Goal: Navigation & Orientation: Understand site structure

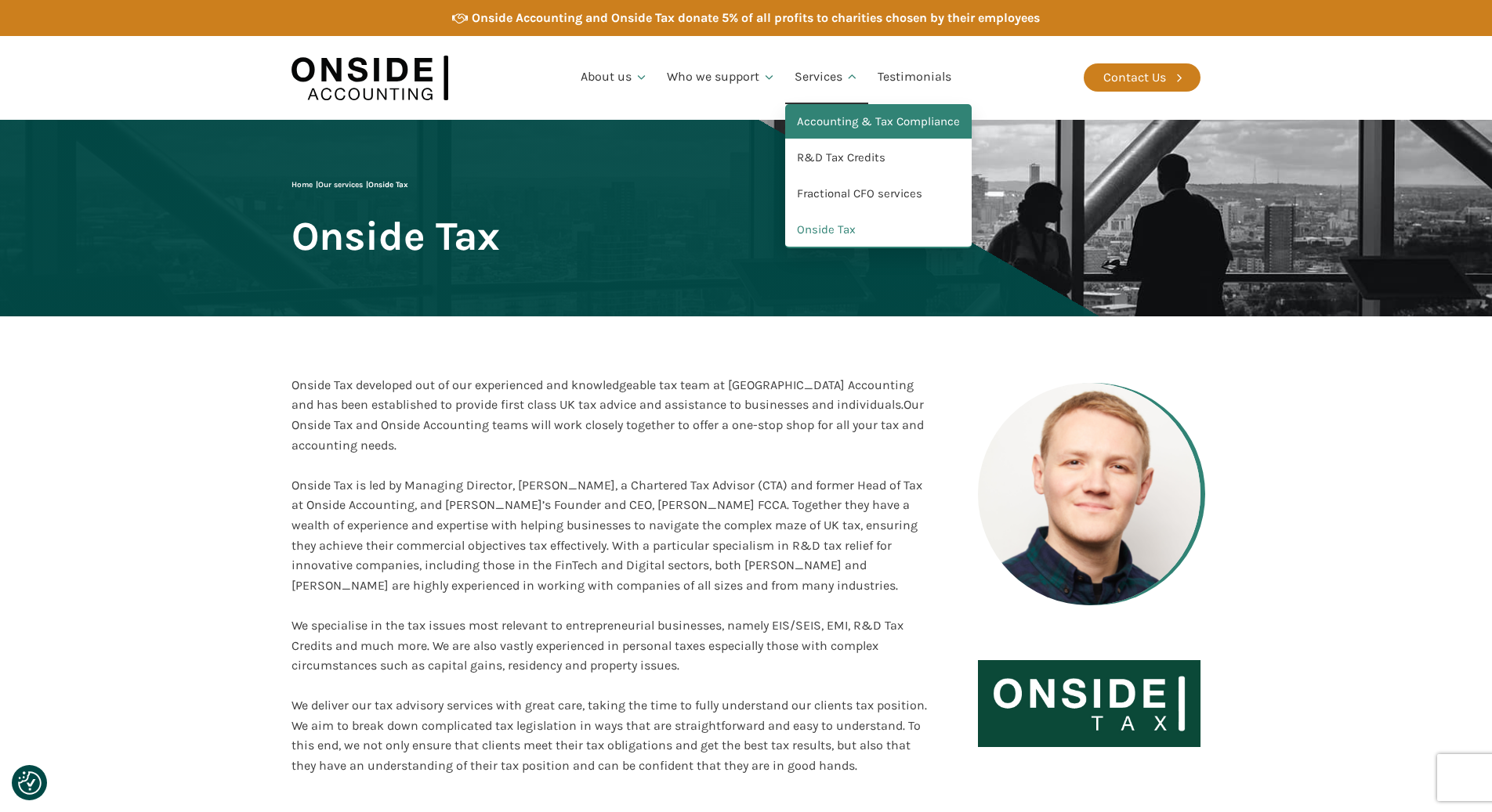
click at [826, 119] on link "Accounting & Tax Compliance" at bounding box center [879, 122] width 187 height 36
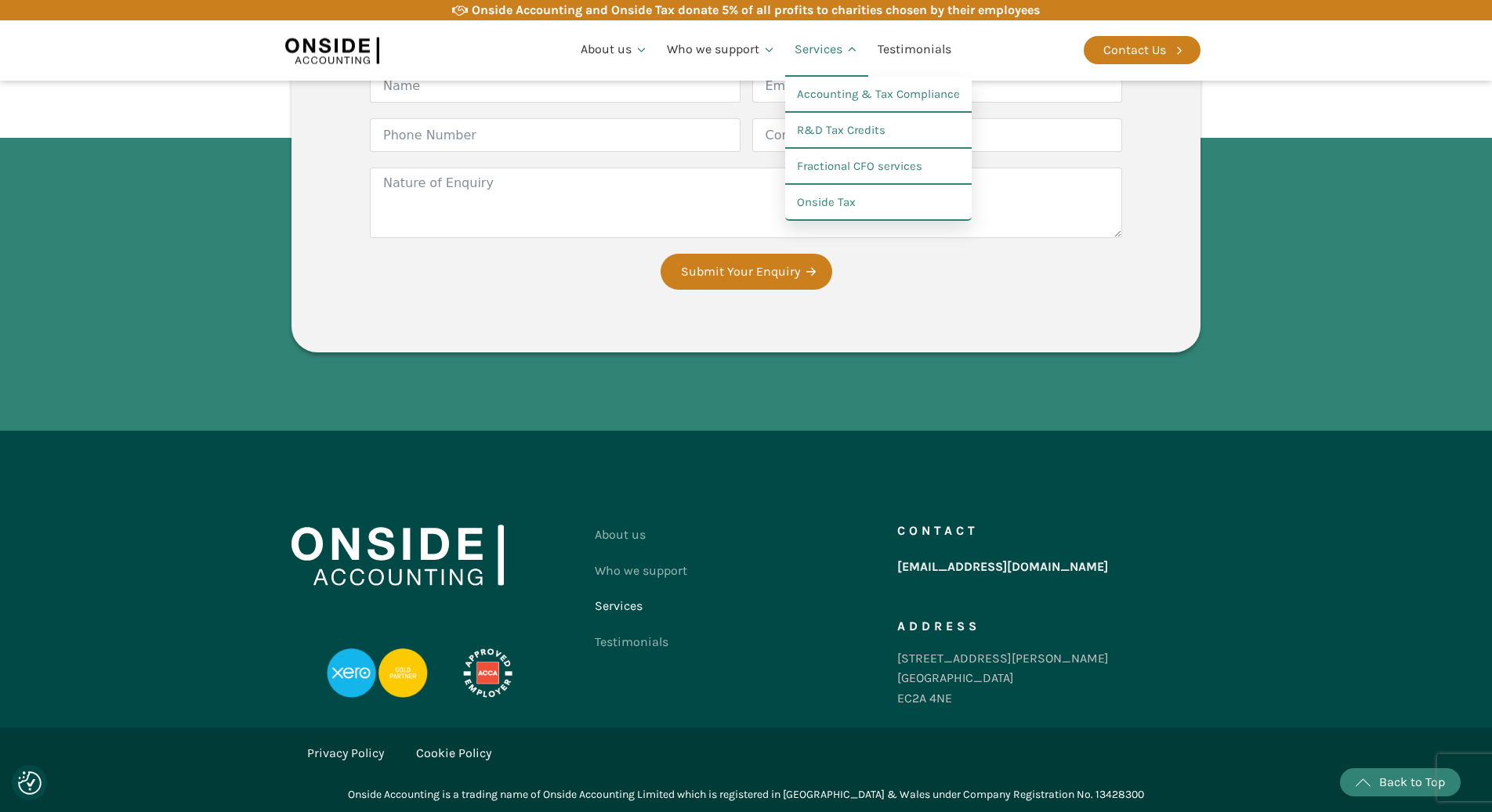
scroll to position [2527, 0]
click at [833, 137] on link "R&D Tax Credits" at bounding box center [879, 130] width 187 height 36
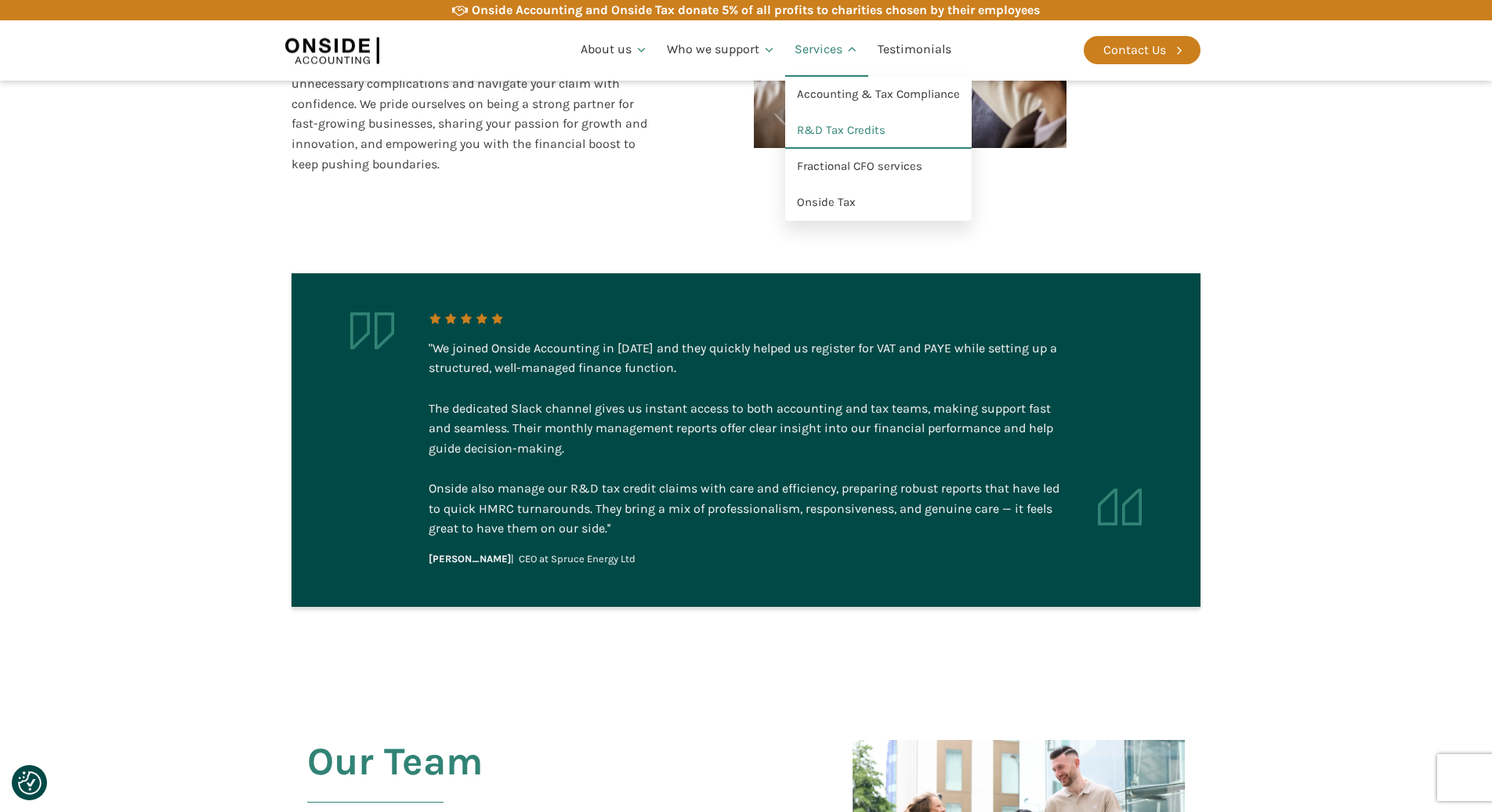
scroll to position [3064, 0]
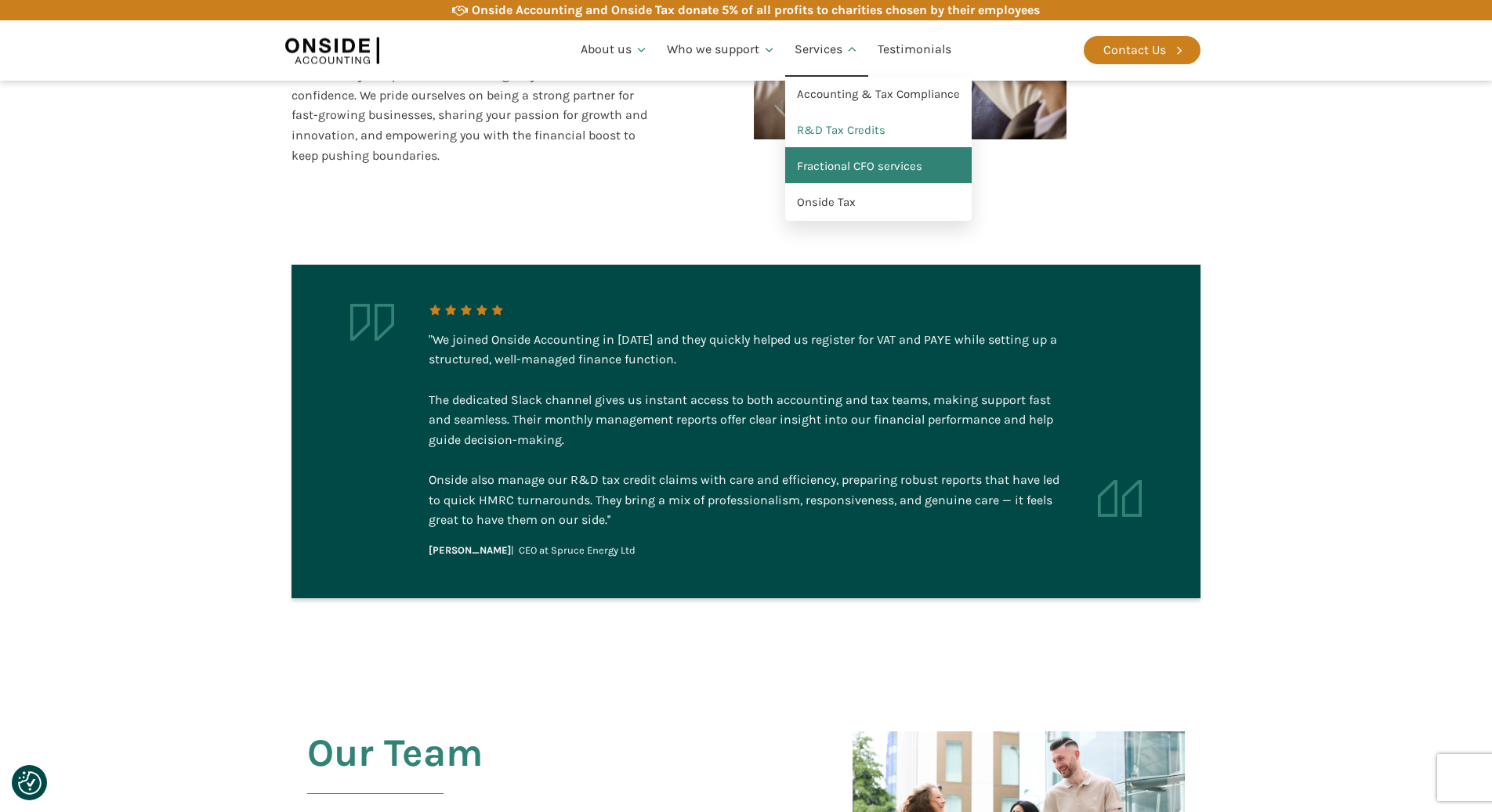
click at [818, 163] on link "Fractional CFO services" at bounding box center [879, 166] width 187 height 36
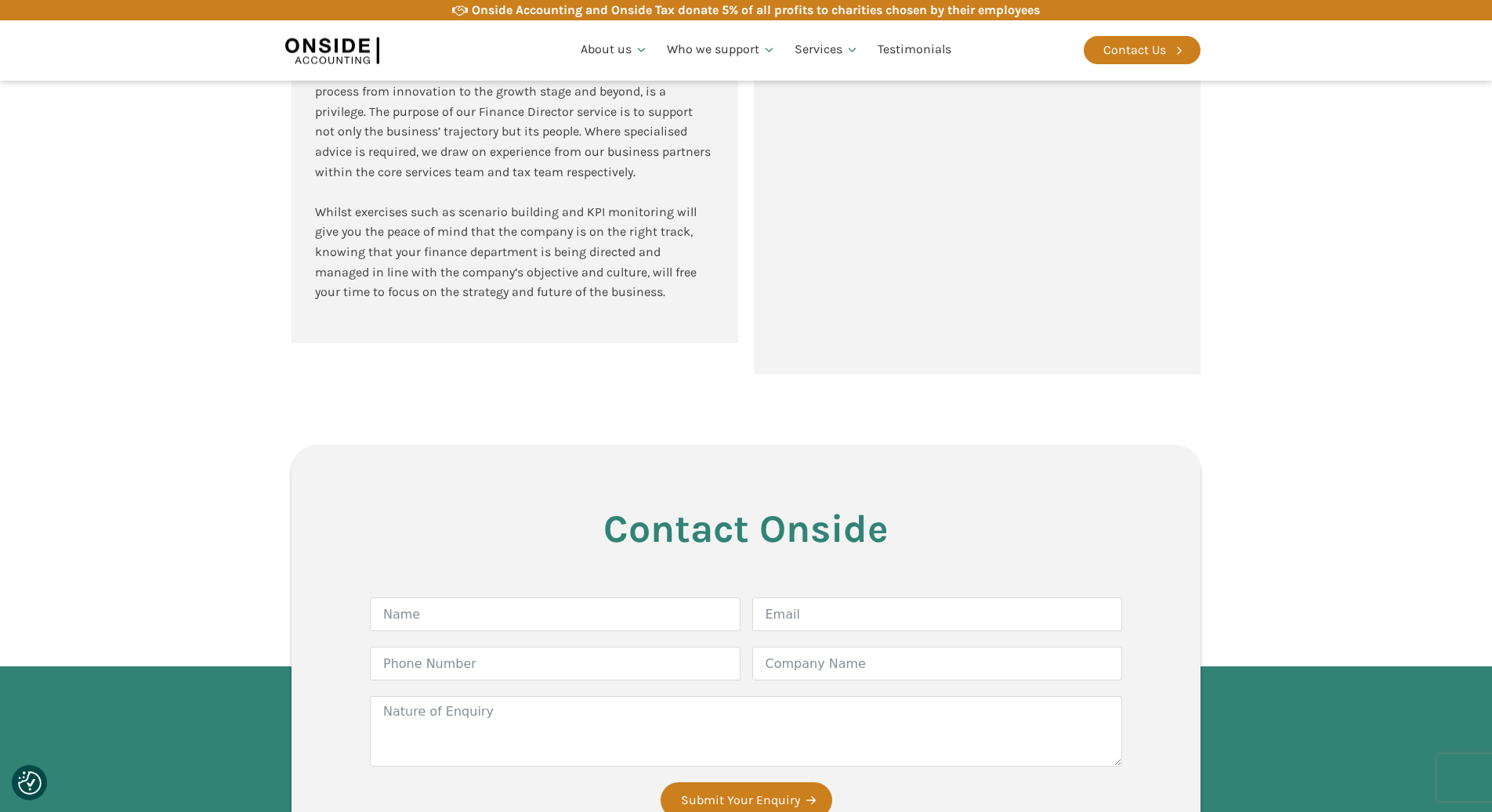
scroll to position [1821, 0]
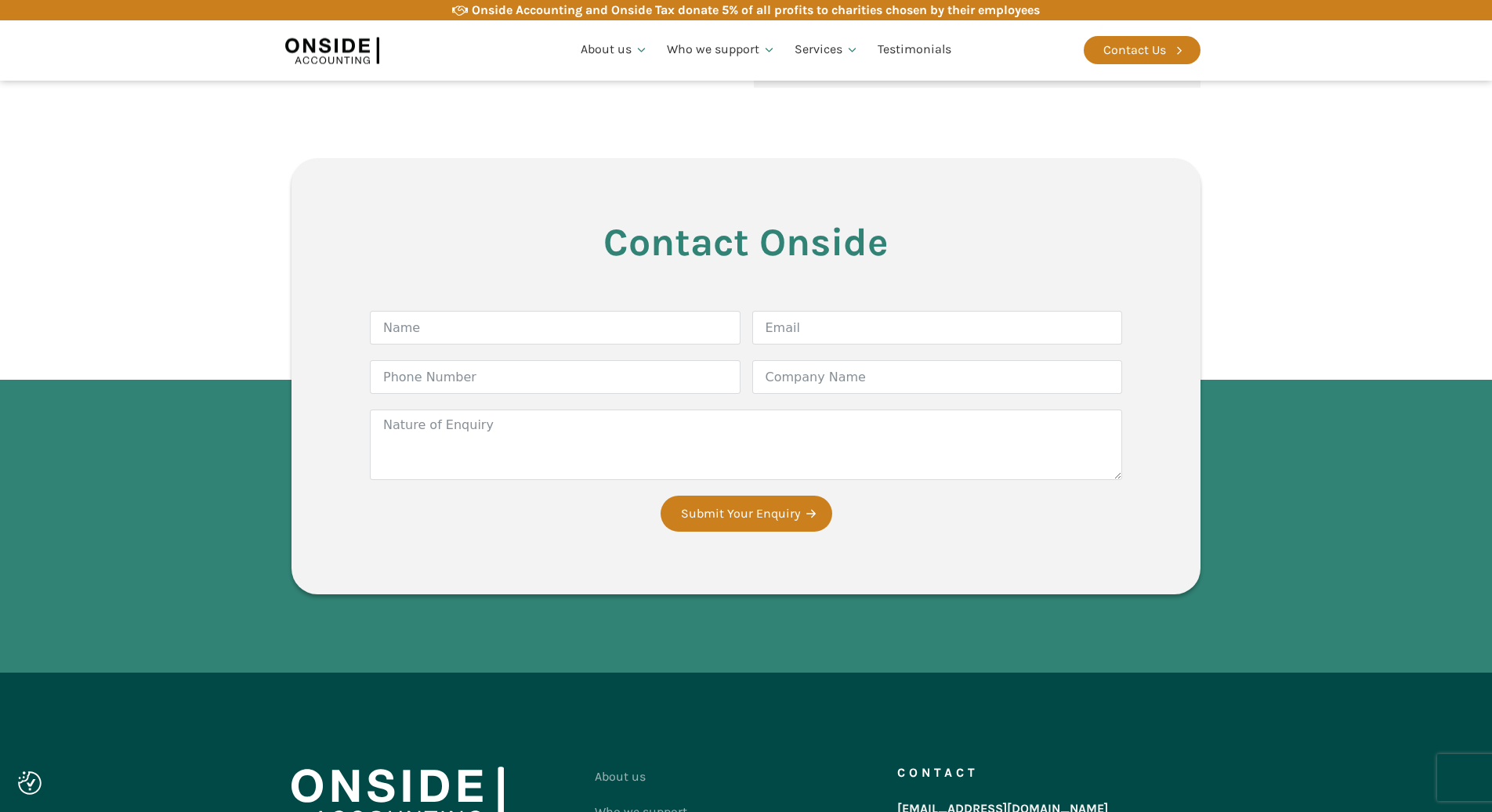
click at [355, 36] on img at bounding box center [332, 50] width 94 height 36
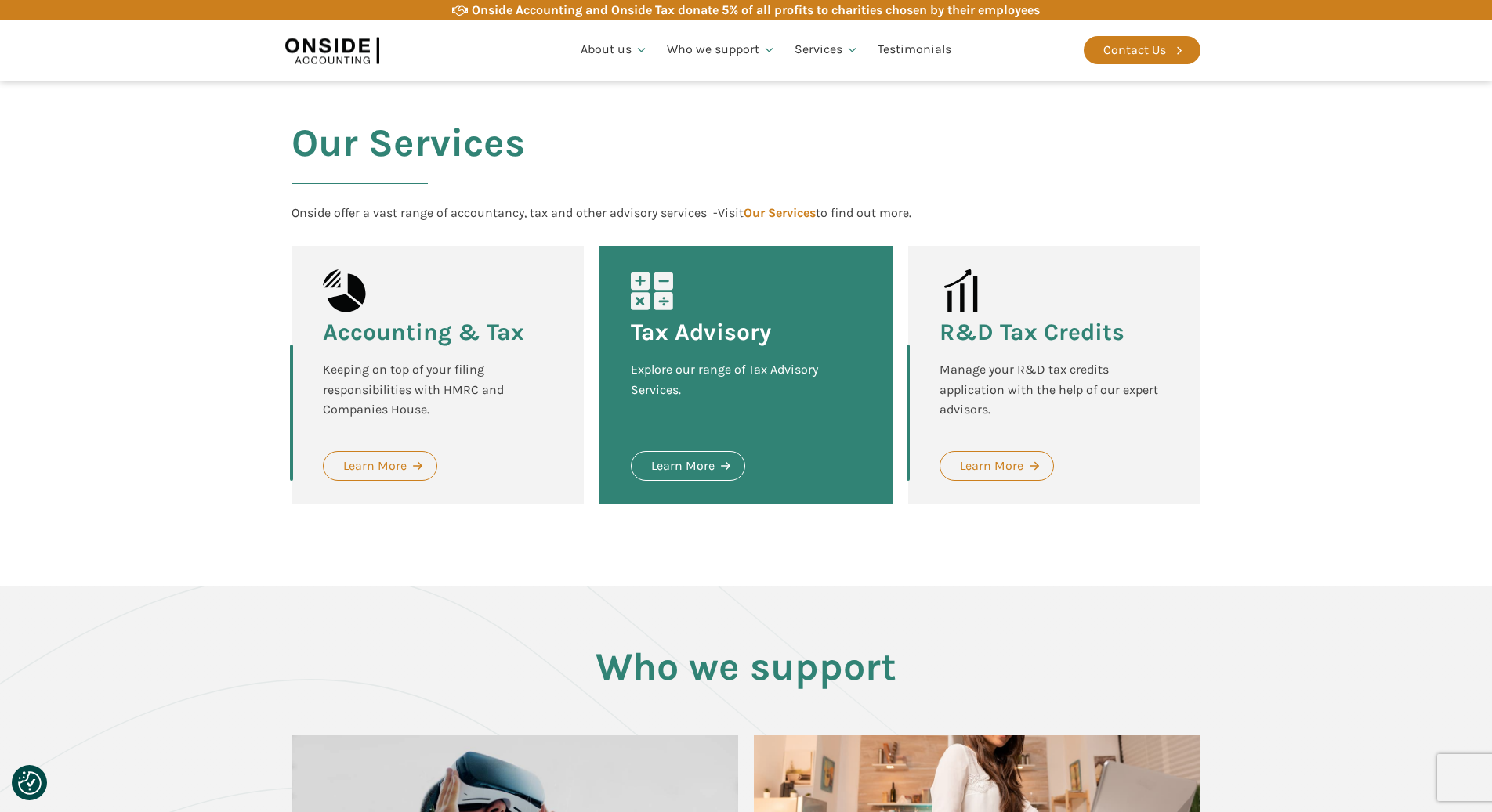
scroll to position [1516, 0]
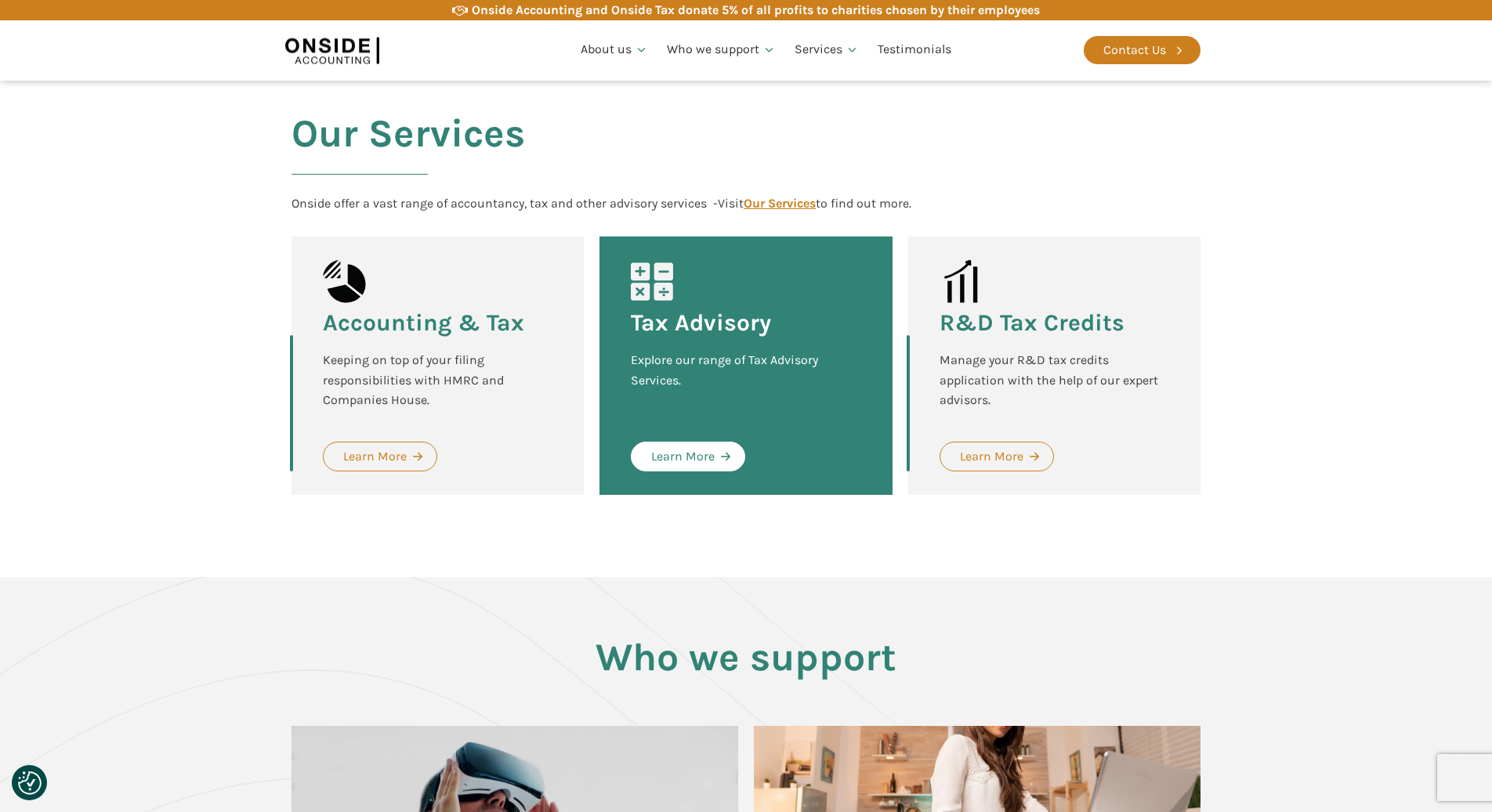
click at [681, 442] on link "Learn More" at bounding box center [688, 457] width 115 height 30
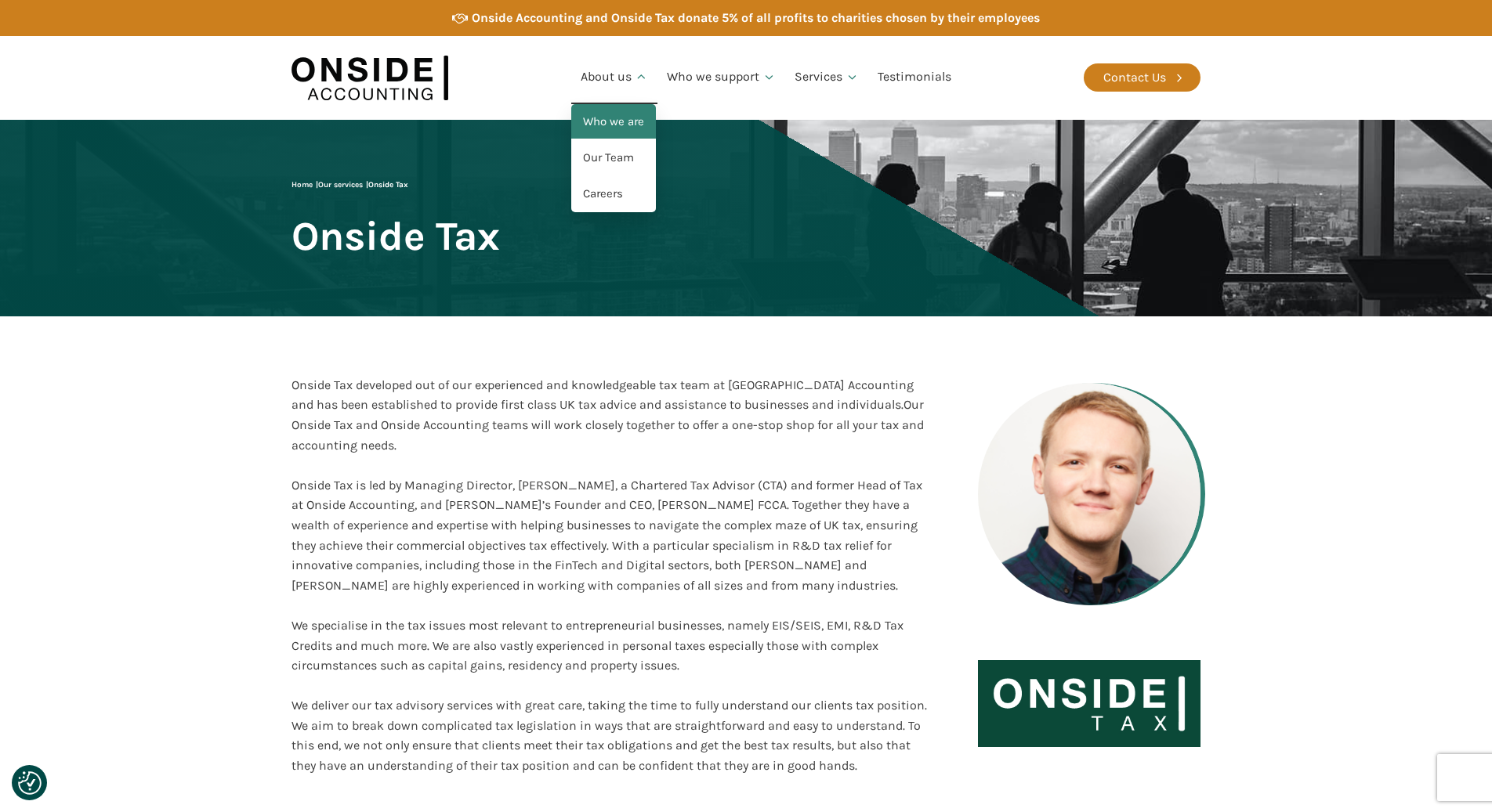
click at [613, 122] on link "Who we are" at bounding box center [613, 122] width 84 height 36
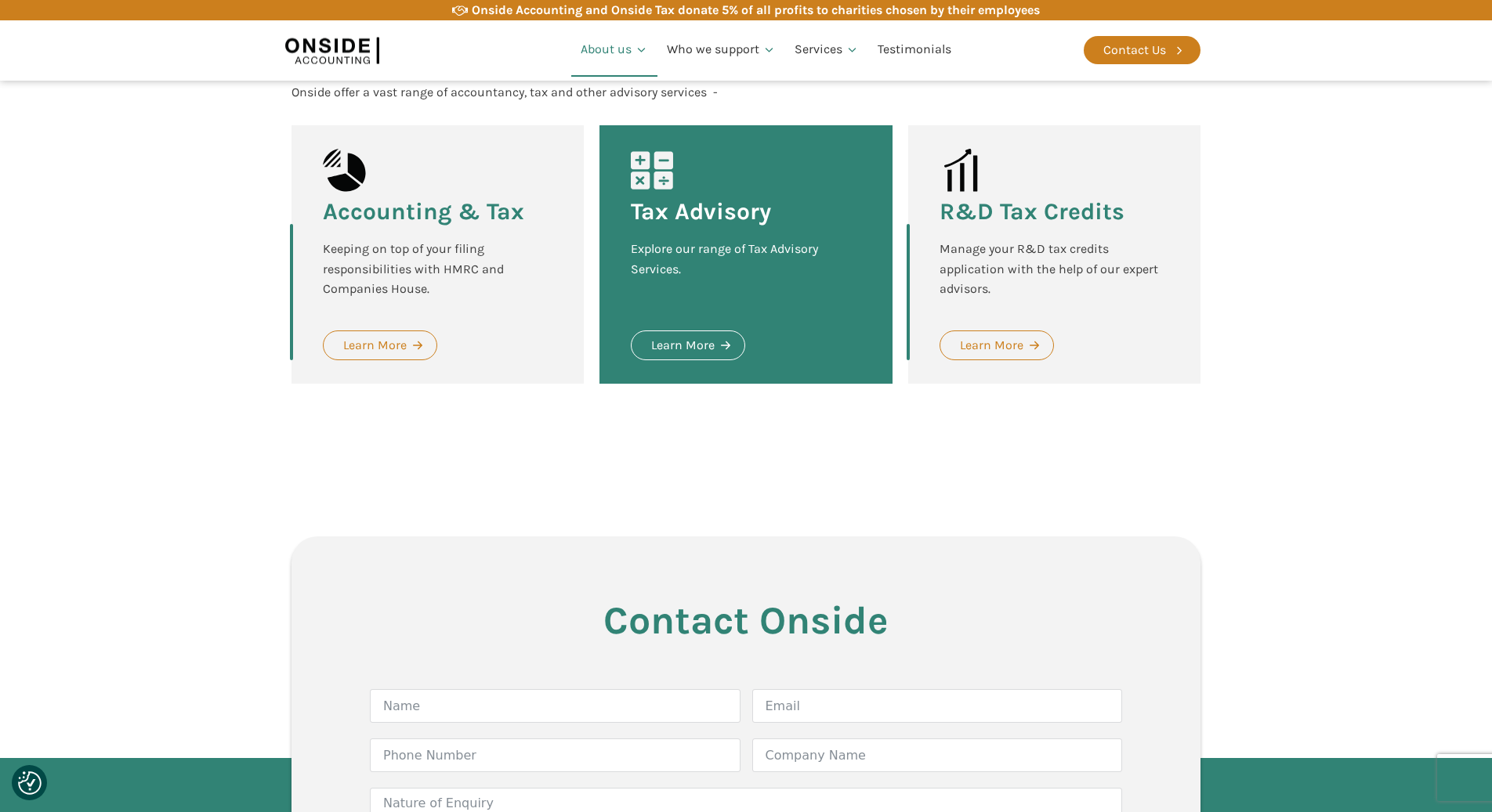
scroll to position [2096, 0]
